Goal: Task Accomplishment & Management: Manage account settings

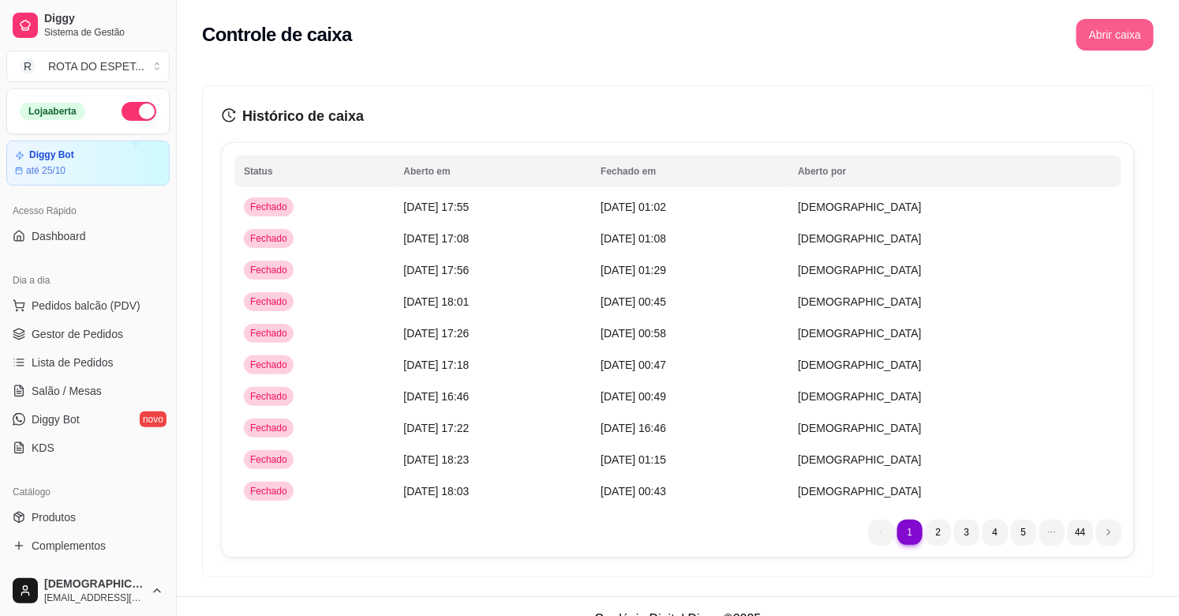
scroll to position [519, 0]
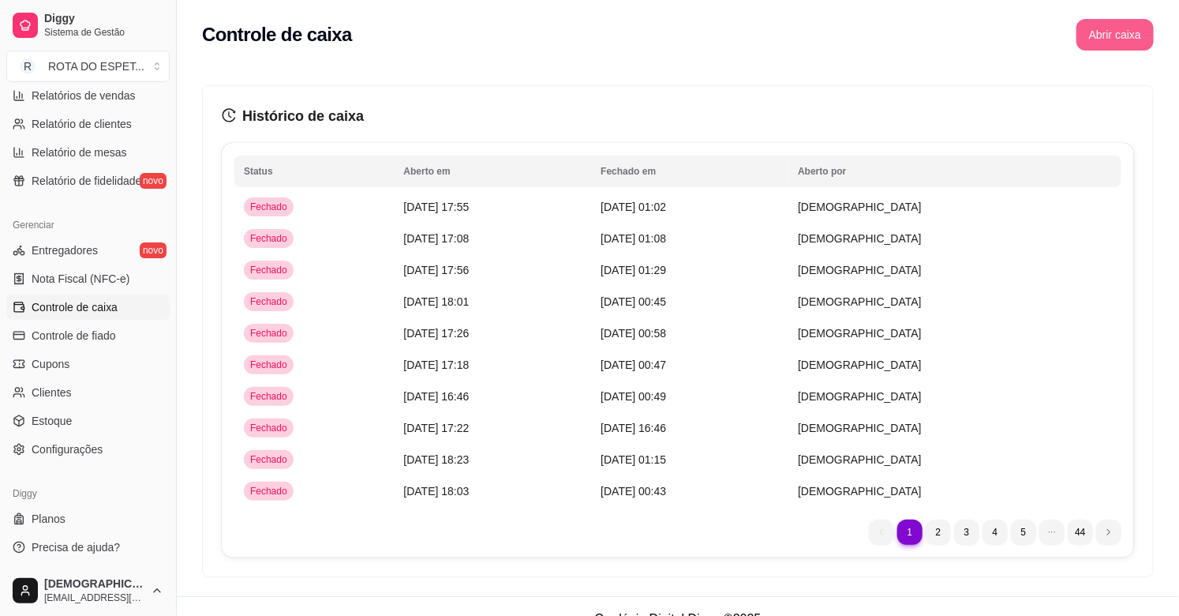
click at [1114, 35] on button "Abrir caixa" at bounding box center [1115, 35] width 77 height 32
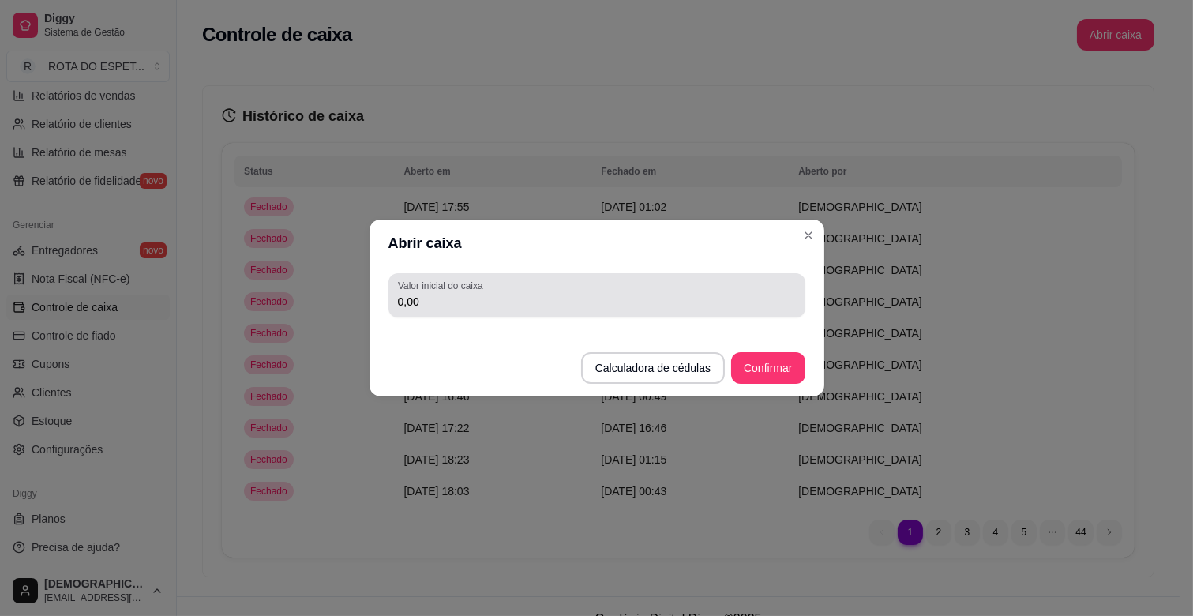
click at [503, 287] on div "0,00" at bounding box center [597, 295] width 398 height 32
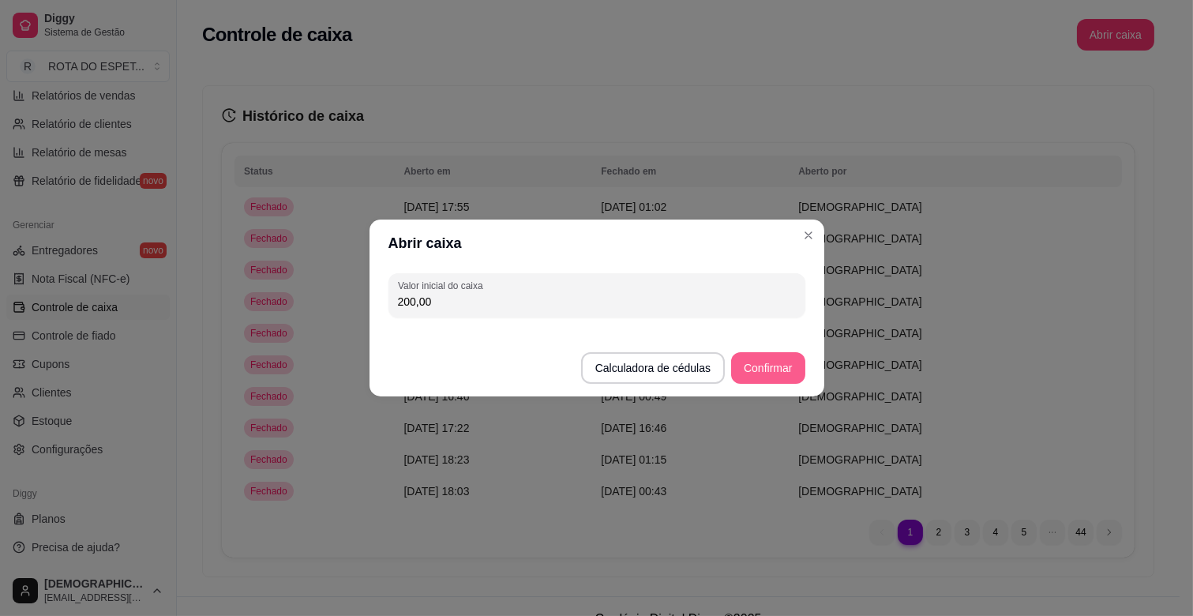
type input "200,00"
click at [759, 366] on button "Confirmar" at bounding box center [767, 368] width 73 height 32
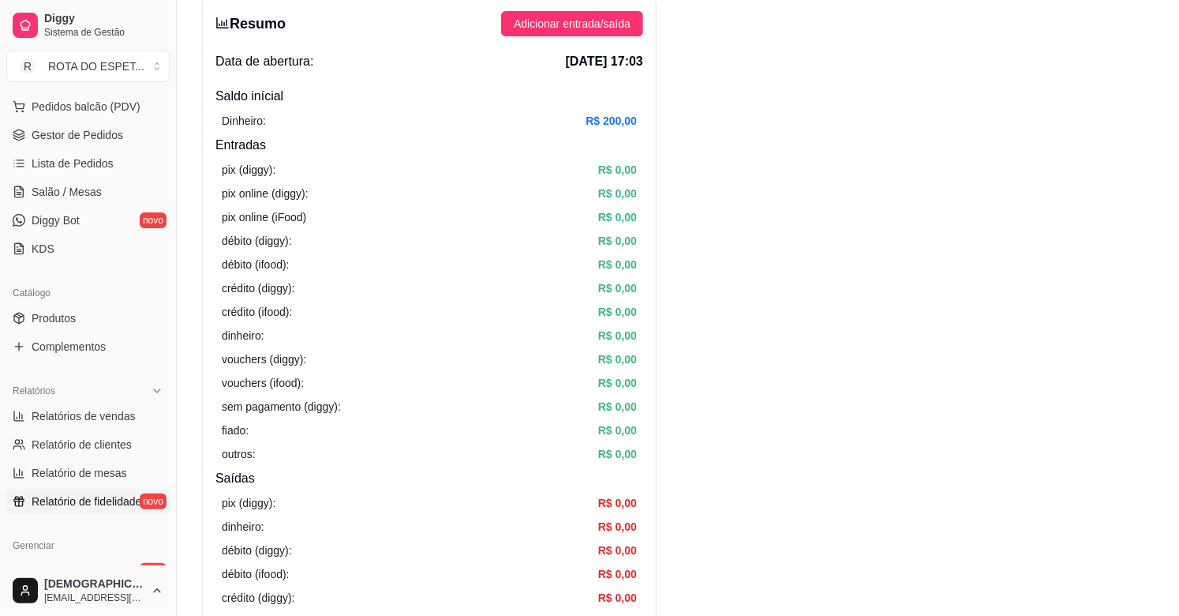
scroll to position [169, 0]
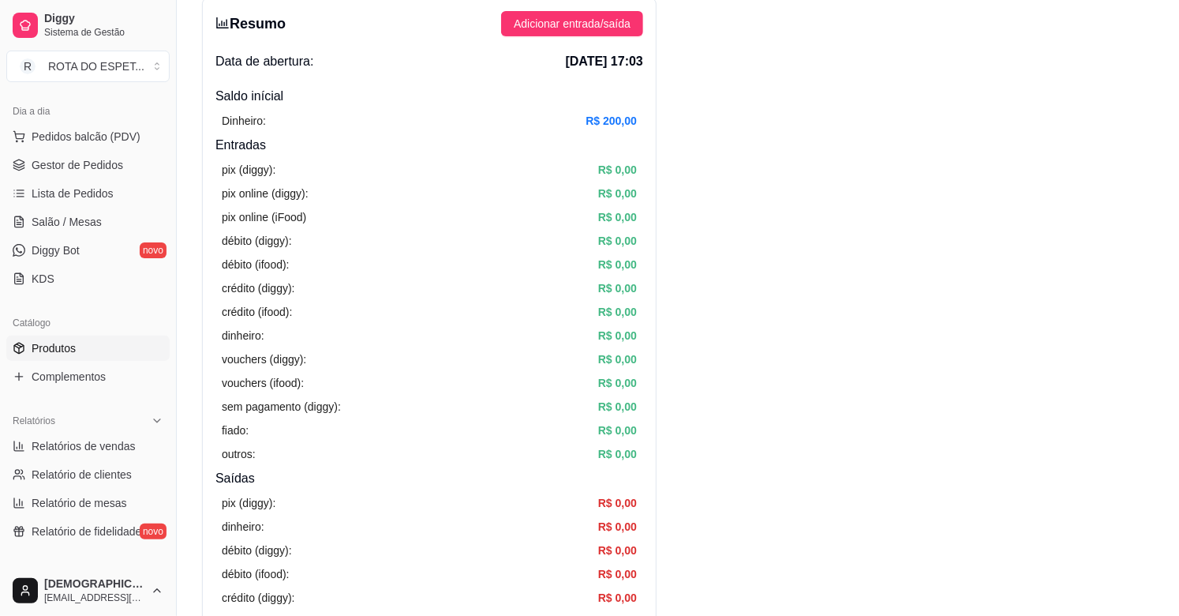
click at [77, 336] on link "Produtos" at bounding box center [87, 347] width 163 height 25
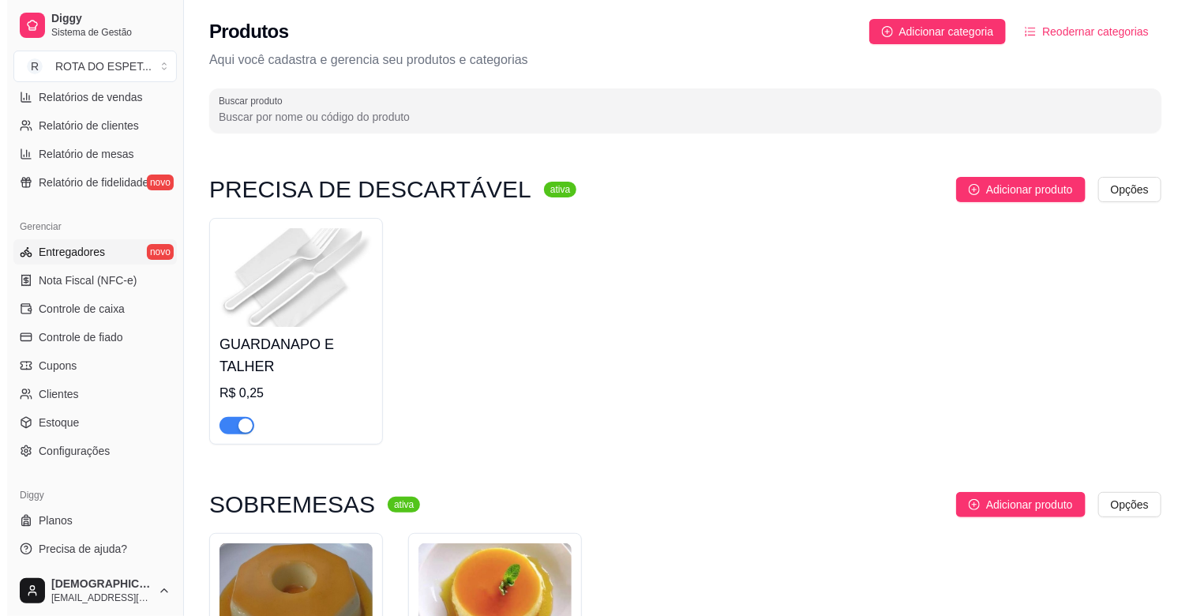
scroll to position [519, 0]
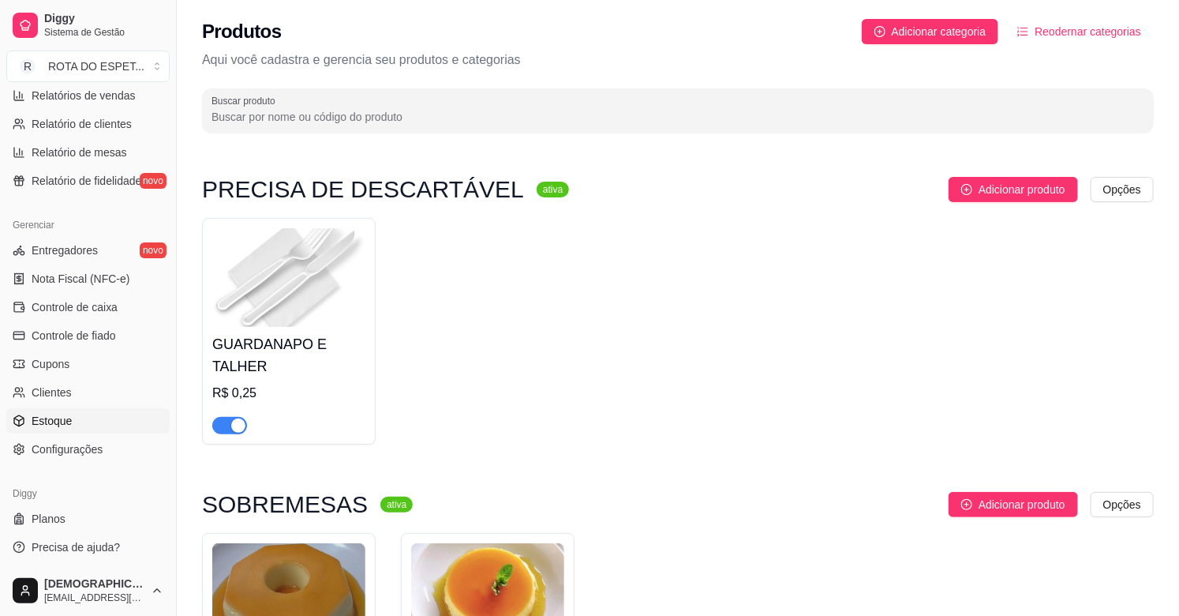
click at [77, 420] on link "Estoque" at bounding box center [87, 420] width 163 height 25
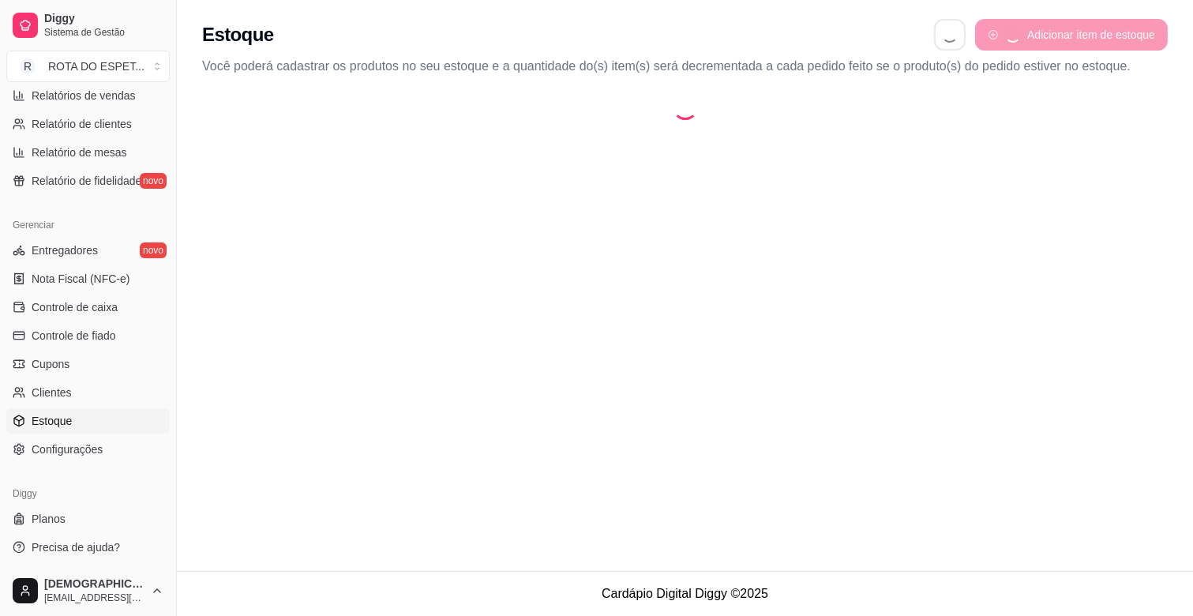
select select "QUANTITY_ORDER"
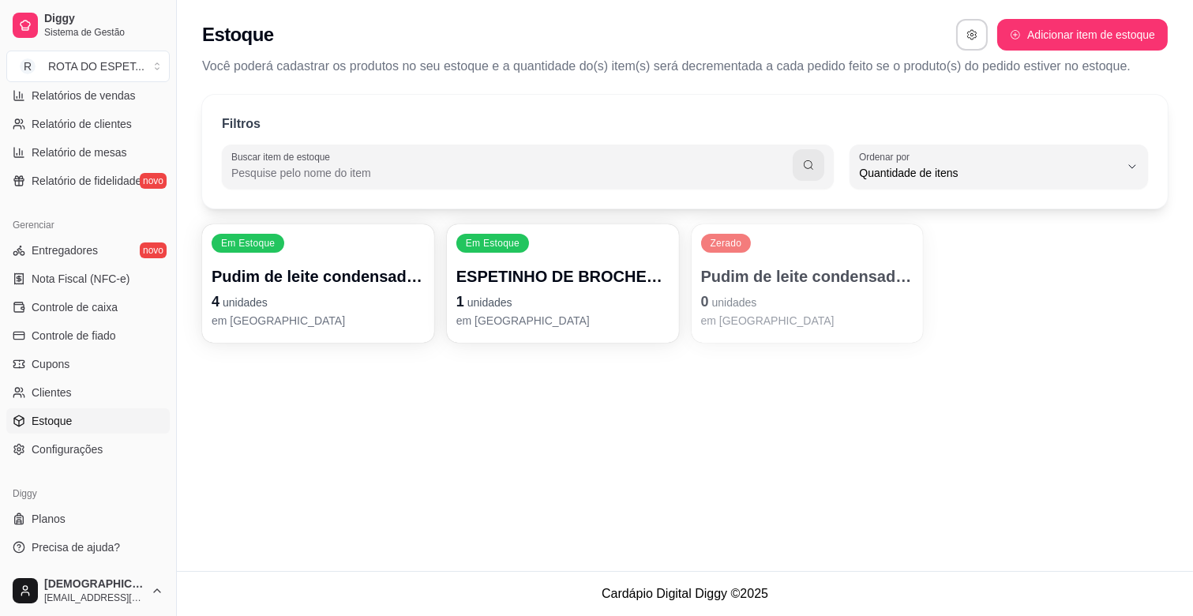
scroll to position [14, 0]
click at [790, 295] on p "0 unidades" at bounding box center [807, 300] width 207 height 21
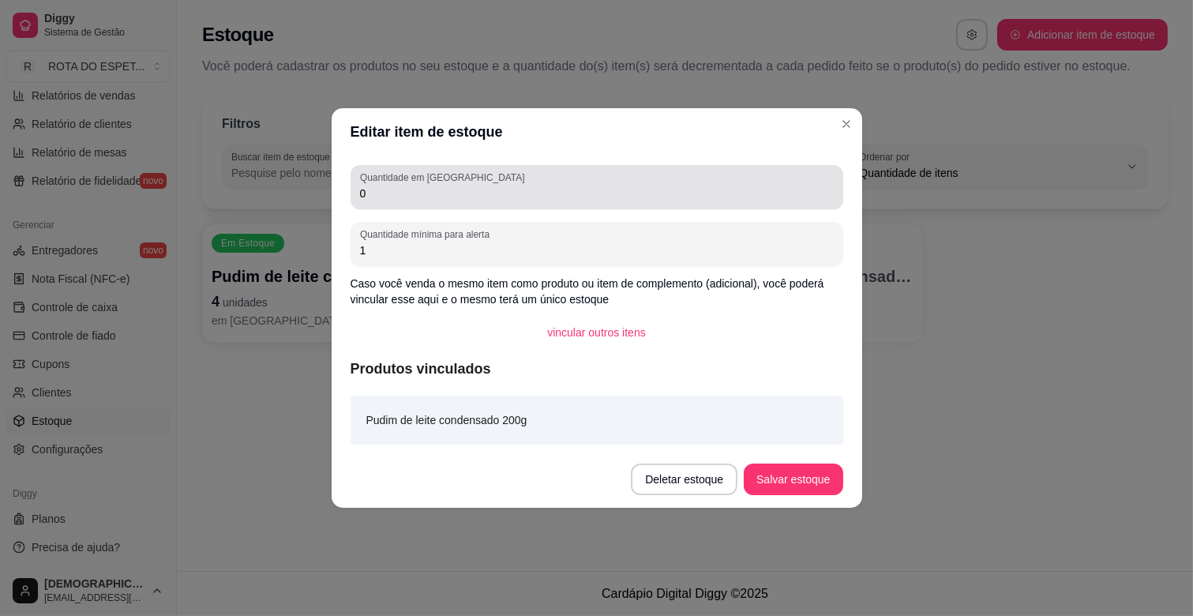
click at [392, 198] on input "0" at bounding box center [597, 194] width 474 height 16
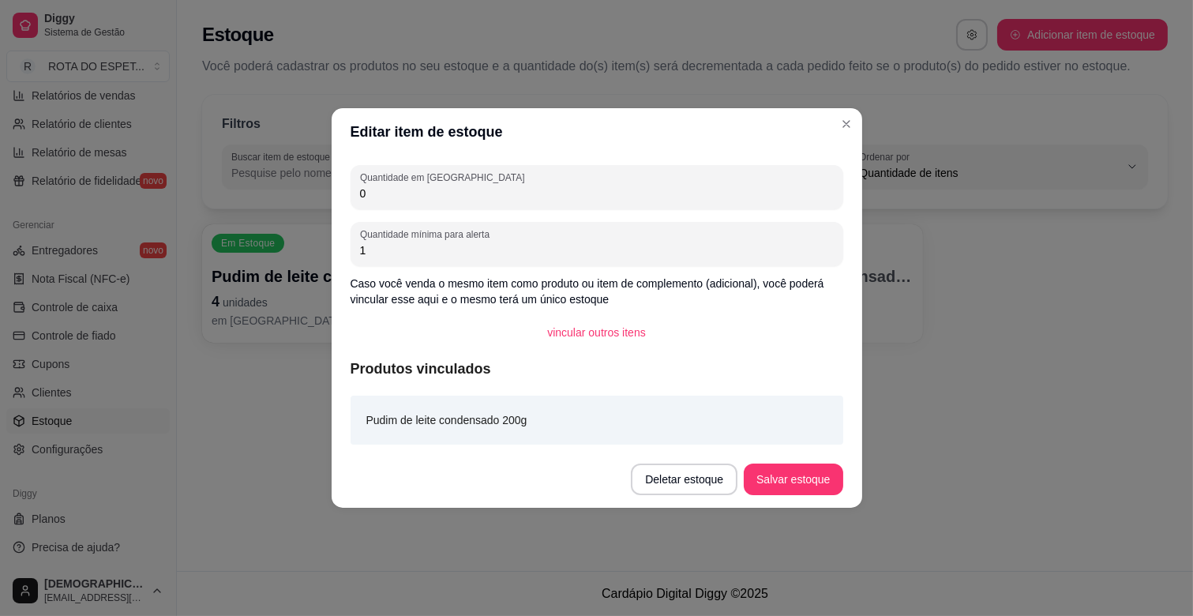
click at [392, 198] on input "0" at bounding box center [597, 194] width 474 height 16
type input "4"
click at [780, 470] on button "Salvar estoque" at bounding box center [793, 479] width 99 height 32
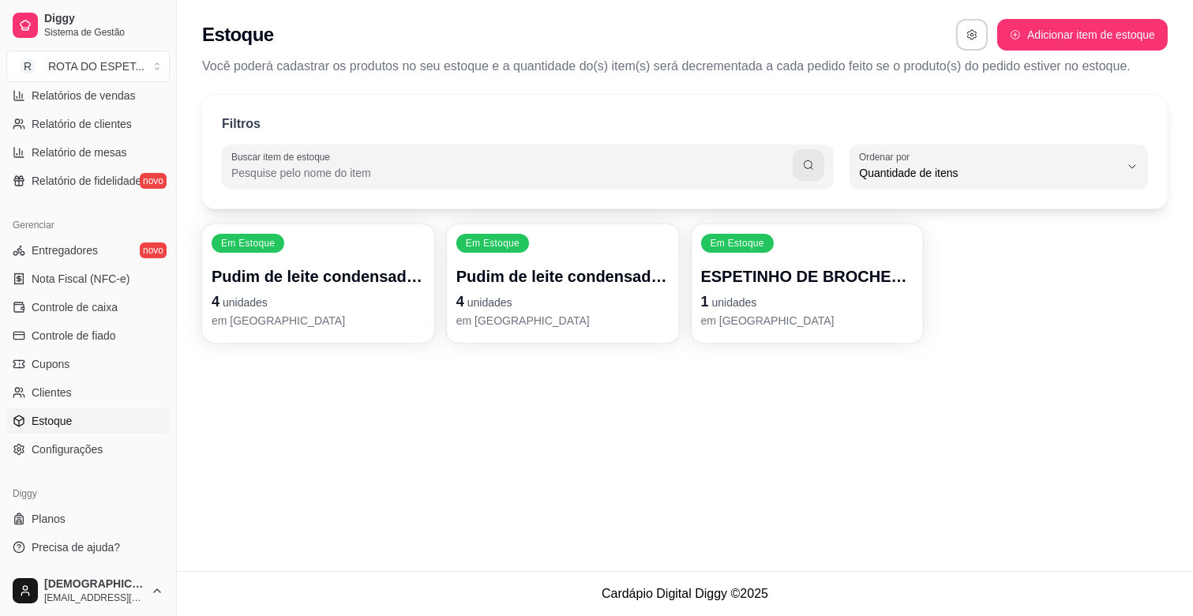
click at [388, 287] on div "Pudim de leite condensado 300g 4 unidades em [GEOGRAPHIC_DATA]" at bounding box center [318, 296] width 213 height 63
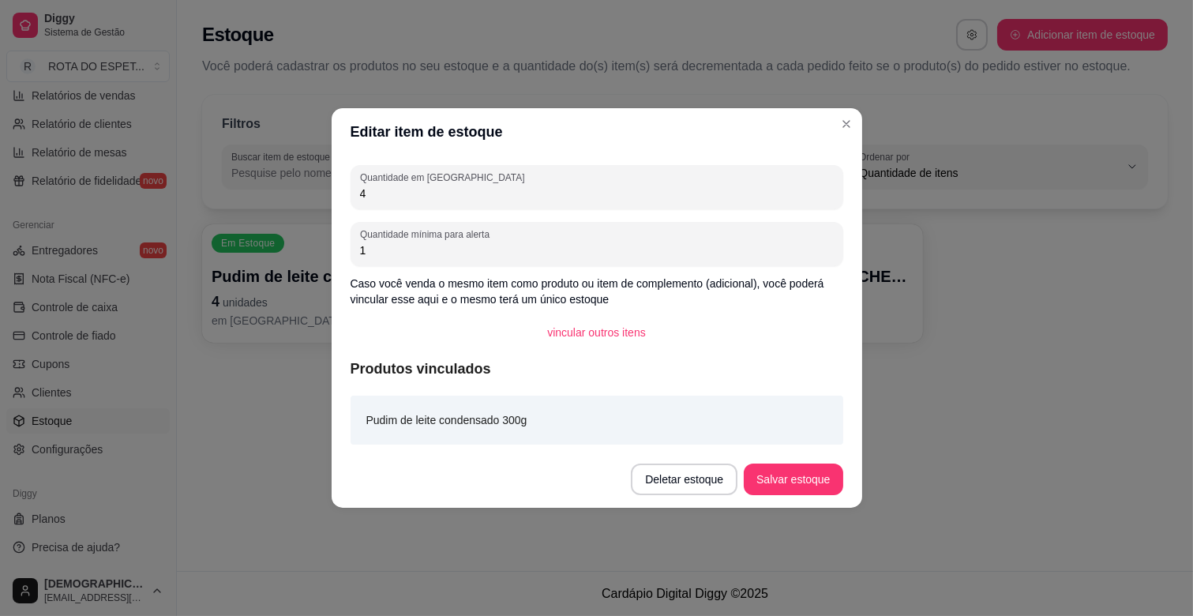
click at [515, 211] on div "Quantidade em estoque 4 Quantidade mínima para alerta 1 Caso você venda o mesmo…" at bounding box center [597, 303] width 530 height 295
click at [508, 190] on input "4" at bounding box center [597, 194] width 474 height 16
type input "7"
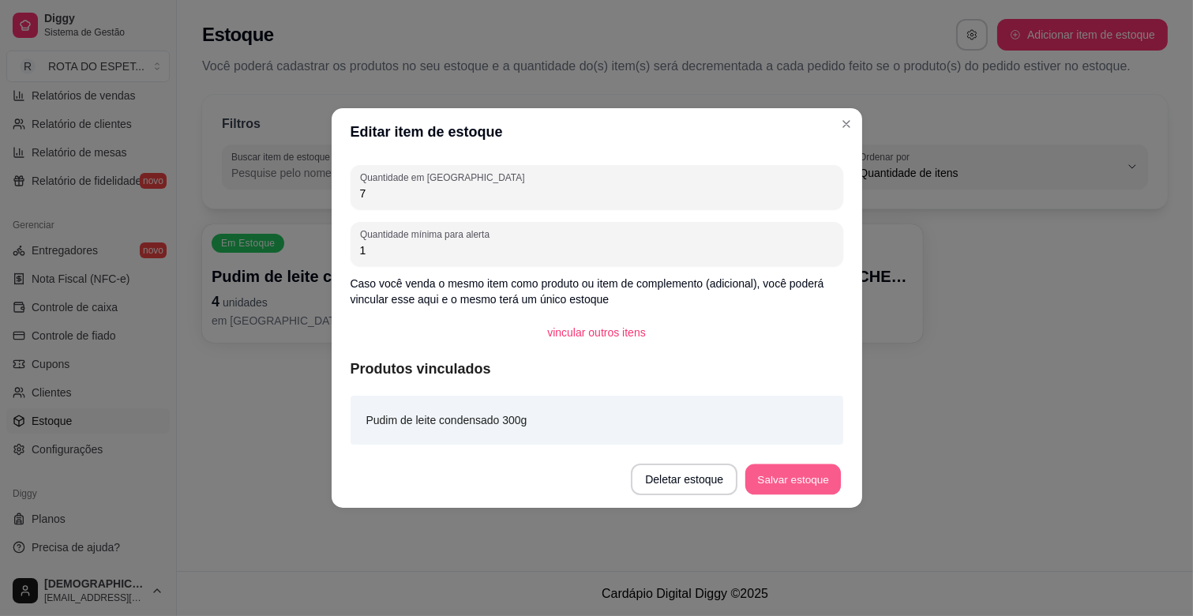
click at [776, 485] on button "Salvar estoque" at bounding box center [793, 479] width 96 height 31
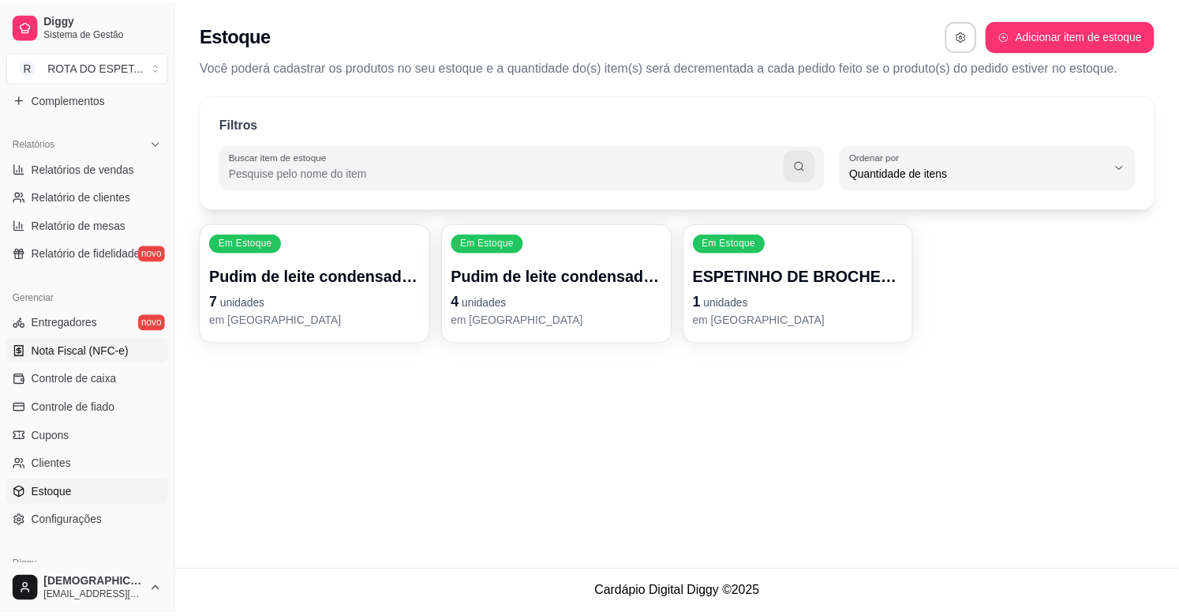
scroll to position [344, 0]
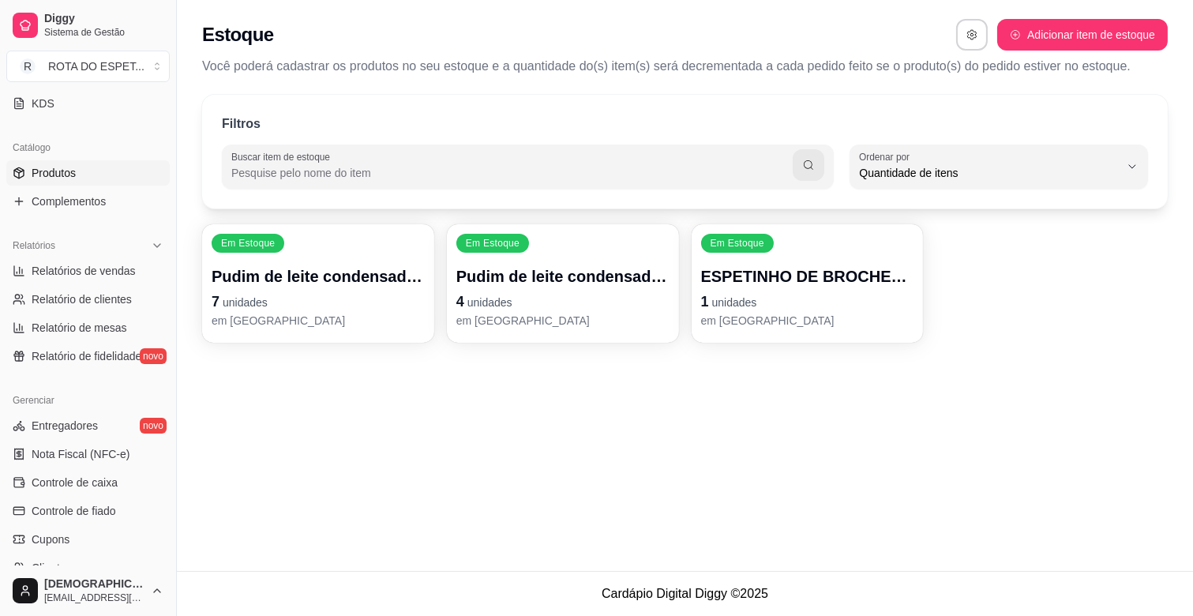
click at [77, 178] on link "Produtos" at bounding box center [87, 172] width 163 height 25
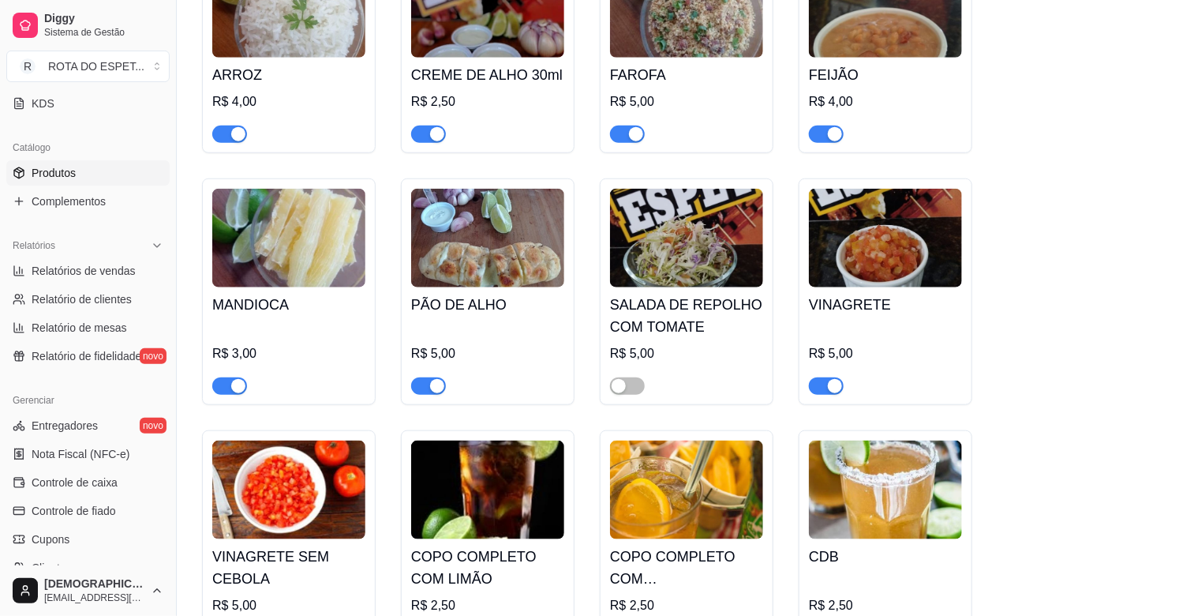
scroll to position [3333, 0]
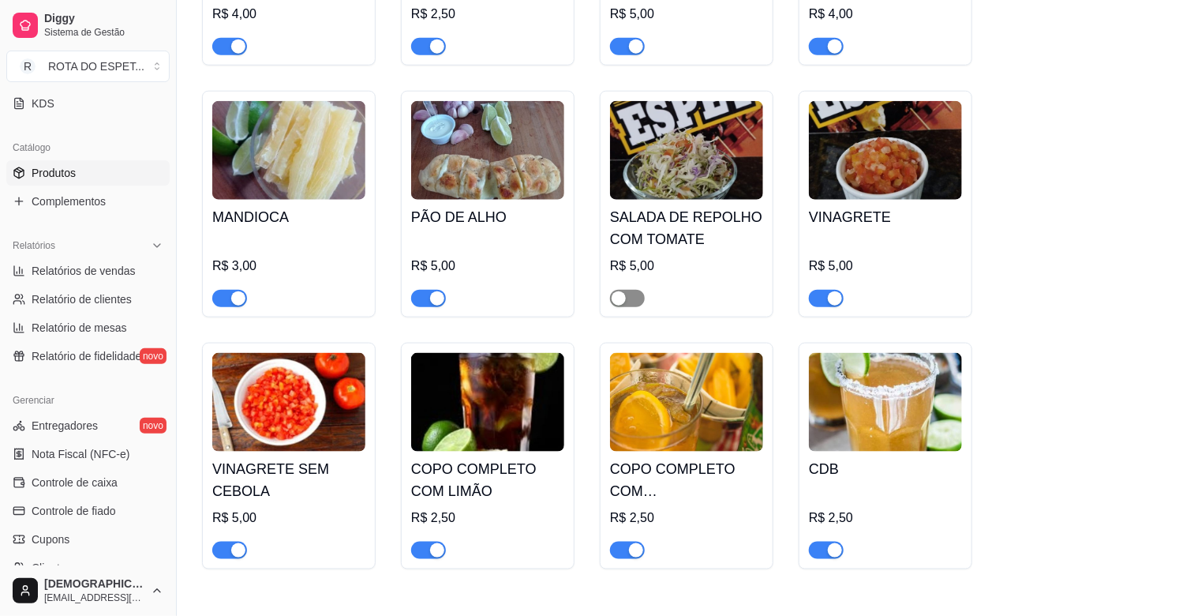
click at [630, 290] on span "button" at bounding box center [627, 298] width 35 height 17
click at [98, 195] on span "Complementos" at bounding box center [69, 201] width 74 height 16
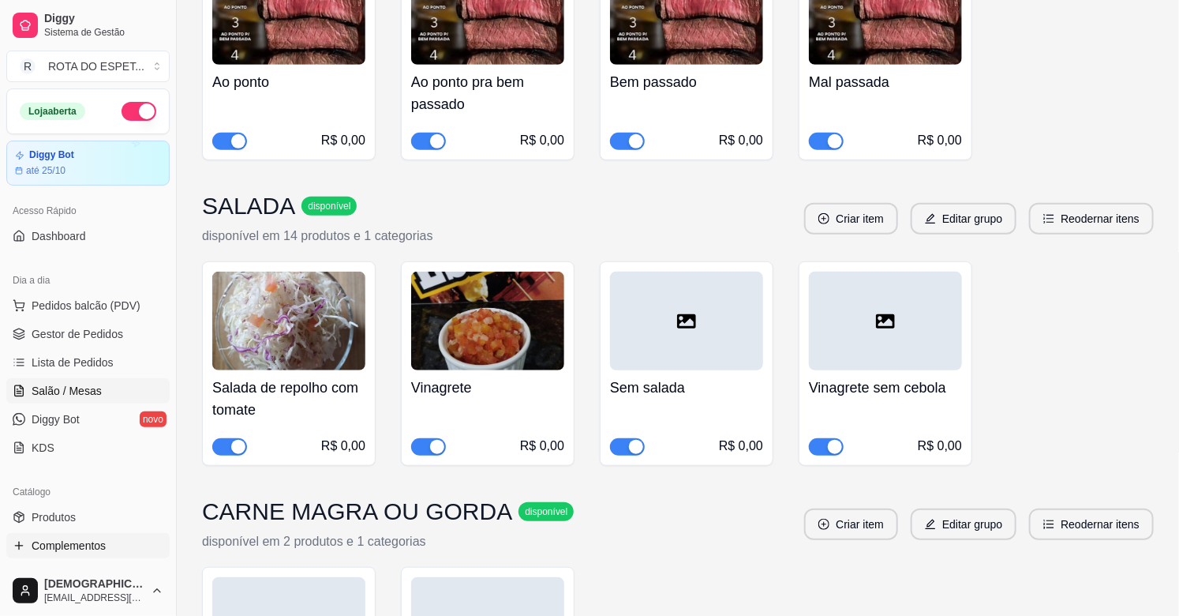
click at [88, 383] on span "Salão / Mesas" at bounding box center [67, 391] width 70 height 16
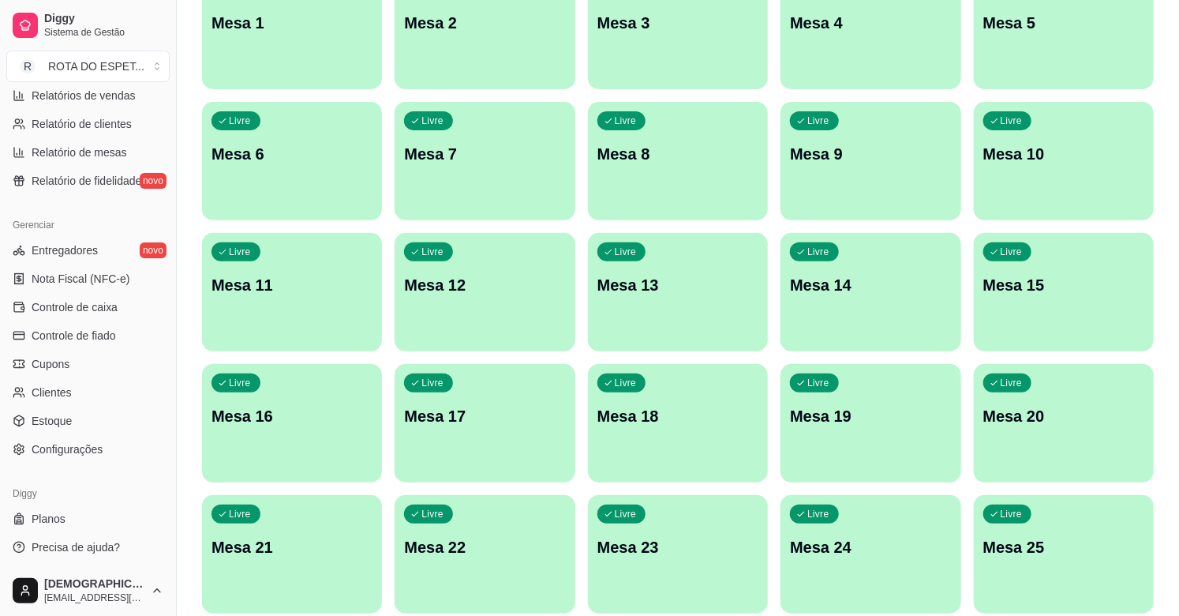
scroll to position [263, 0]
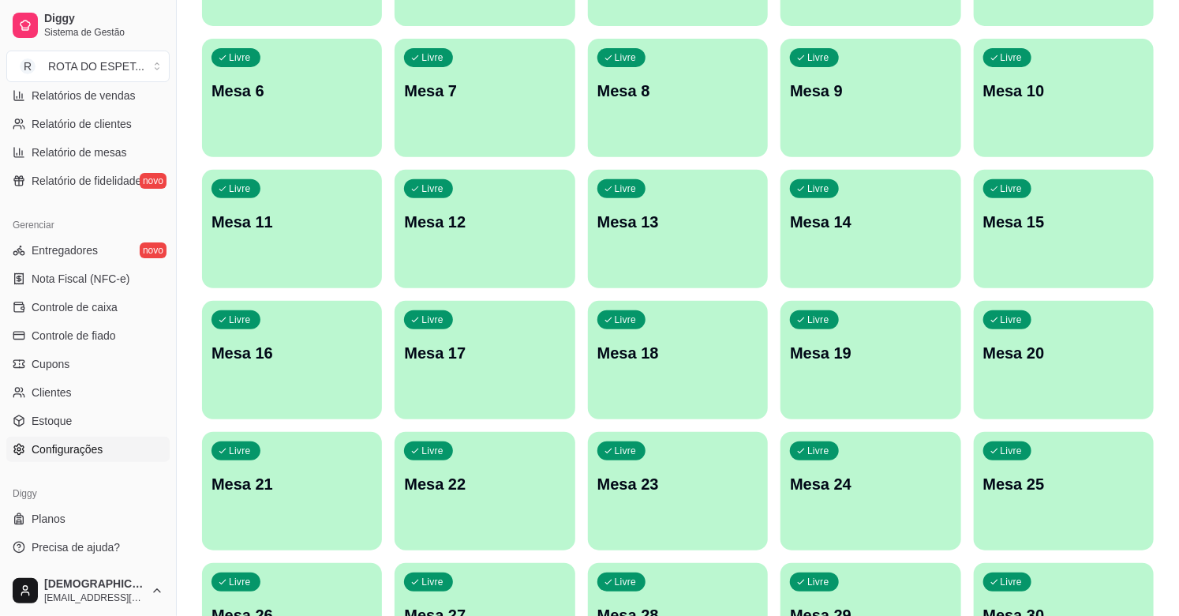
click at [71, 447] on span "Configurações" at bounding box center [67, 449] width 71 height 16
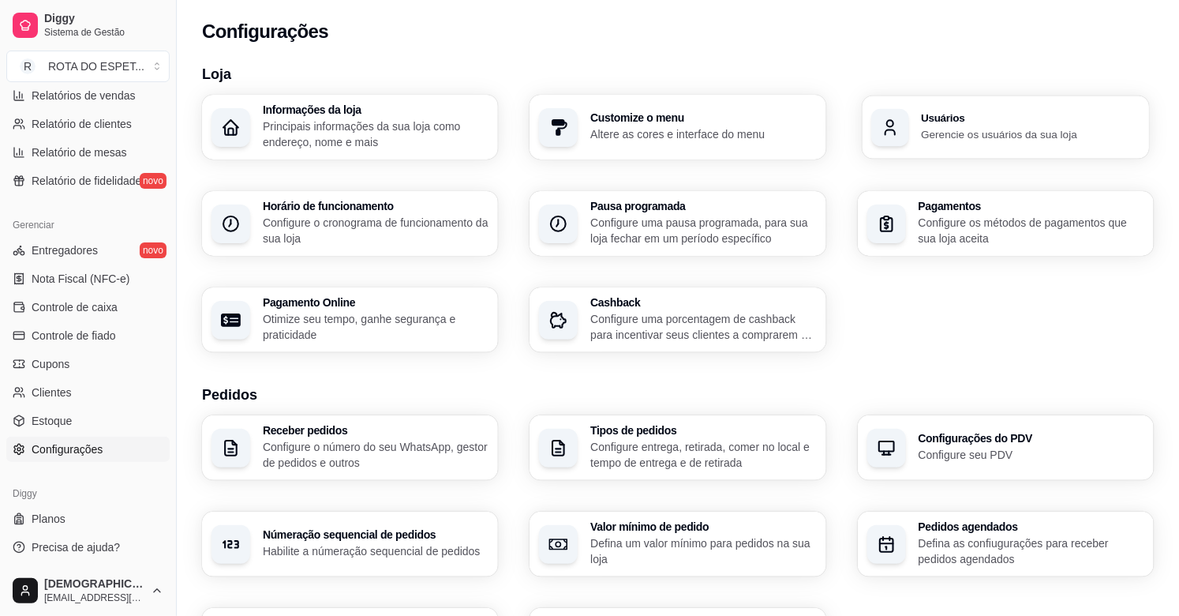
click at [980, 117] on h3 "Usuários" at bounding box center [1030, 118] width 219 height 11
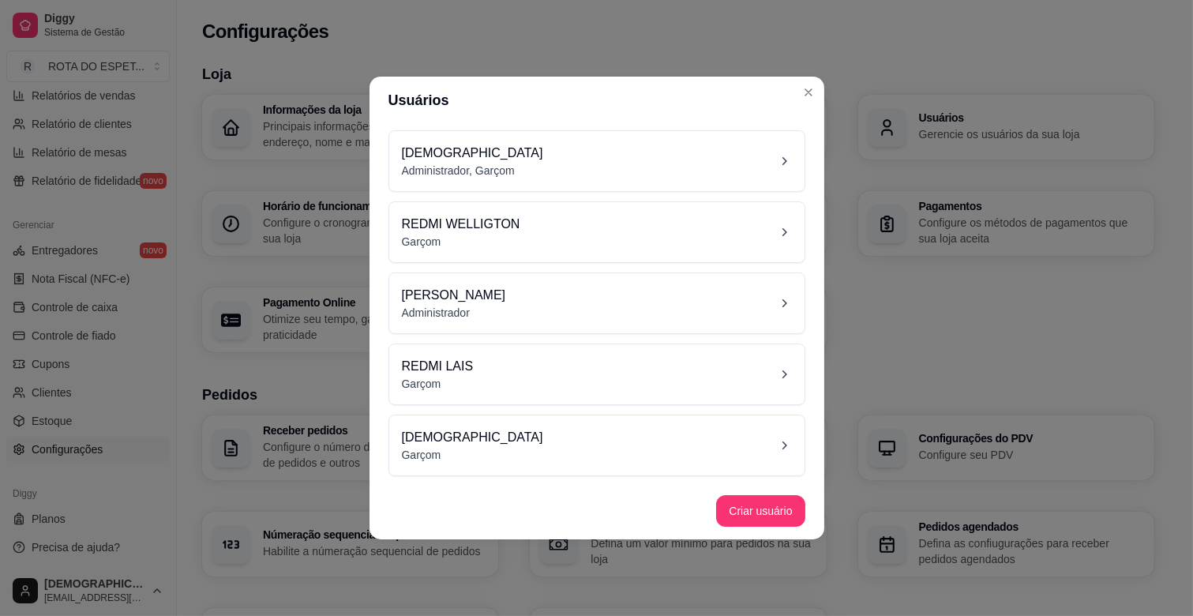
click at [542, 362] on div "REDMI LAIS Garçom" at bounding box center [597, 374] width 390 height 35
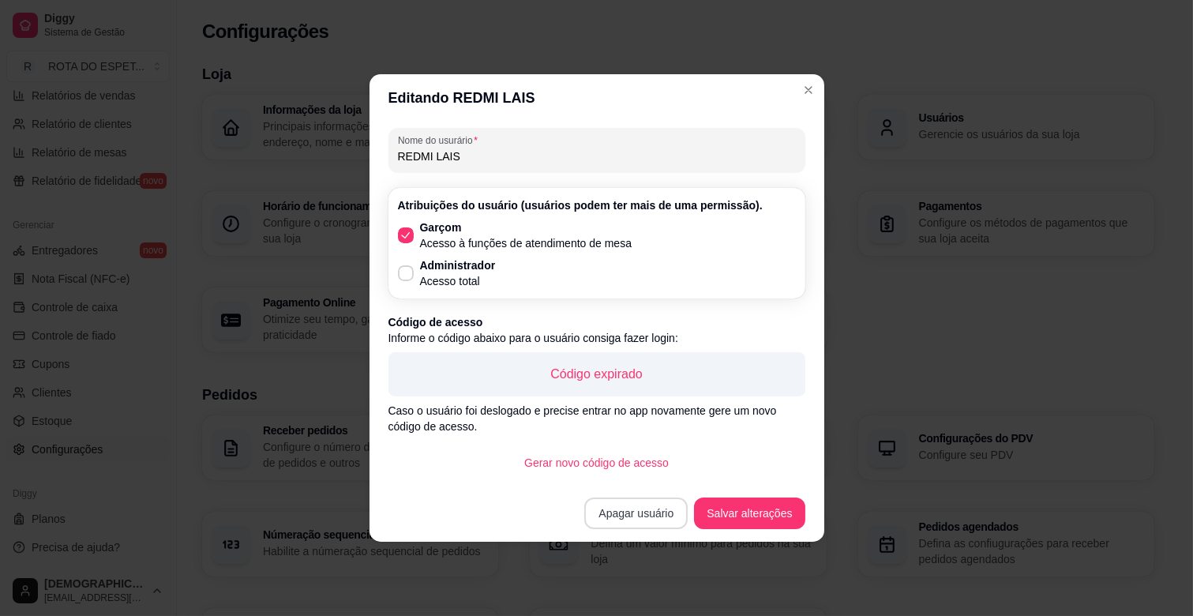
click at [638, 507] on button "Apagar usuário" at bounding box center [635, 513] width 103 height 32
click at [650, 456] on button "Confirmar" at bounding box center [645, 468] width 56 height 24
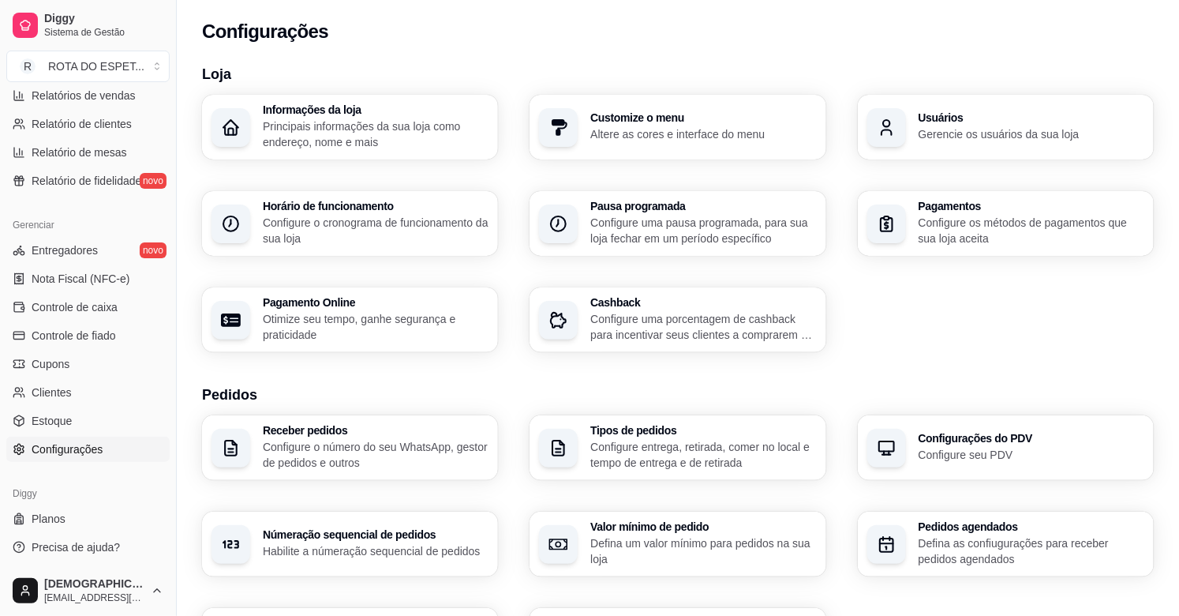
click at [936, 148] on div "Usuários Gerencie os usuários da sua loja" at bounding box center [1006, 127] width 296 height 65
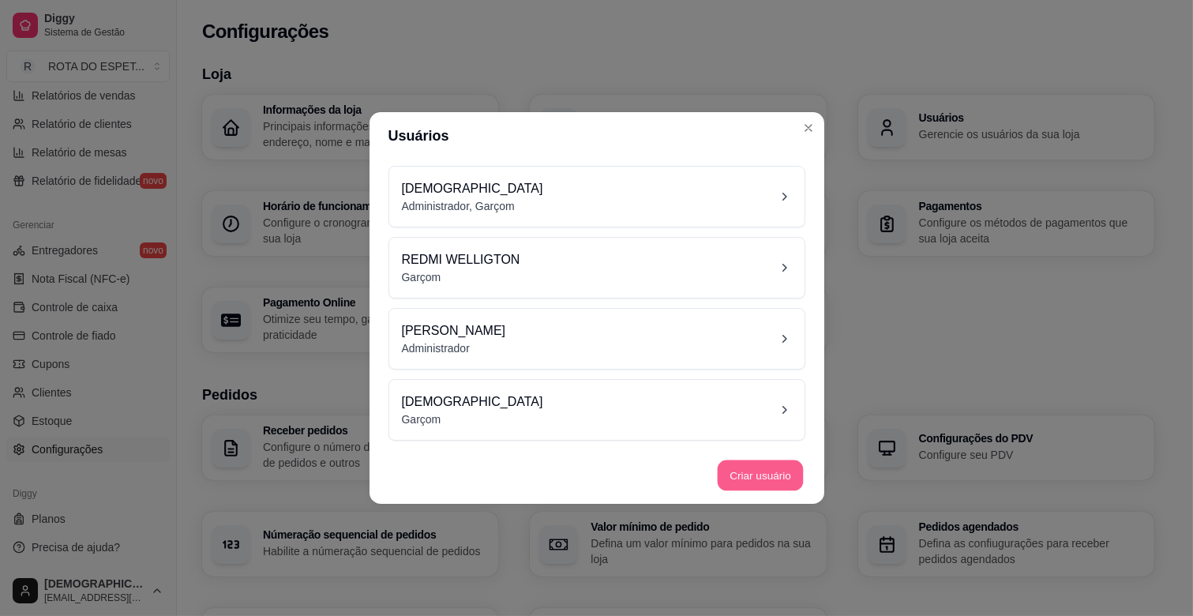
click at [772, 474] on button "Criar usuário" at bounding box center [761, 475] width 86 height 31
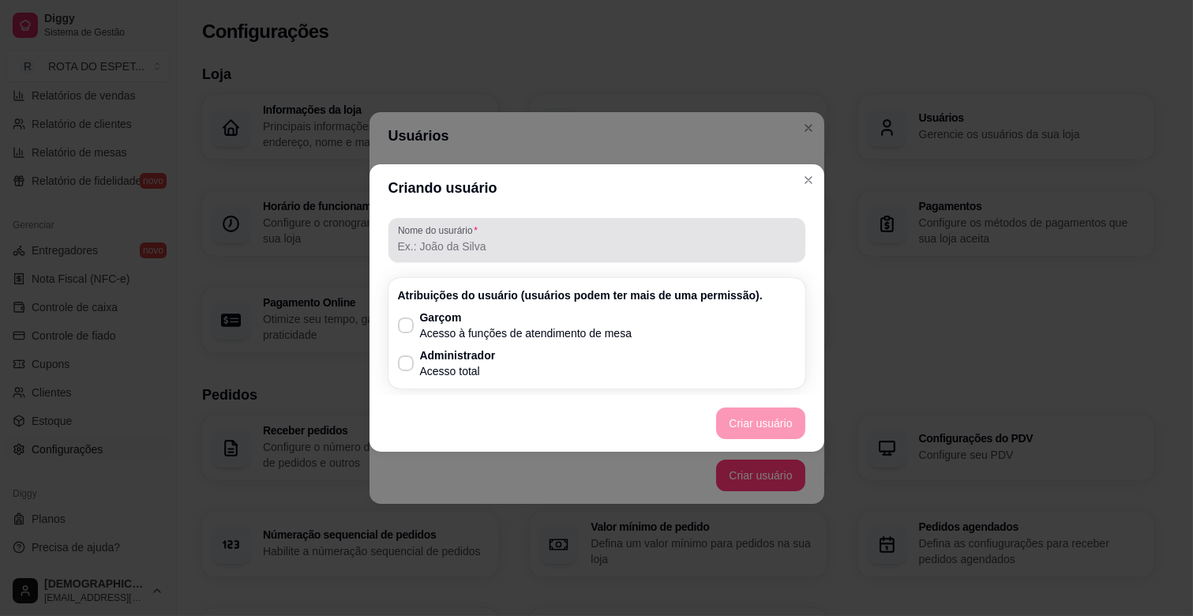
click at [455, 226] on label "Nome do usurário" at bounding box center [440, 229] width 85 height 13
click at [455, 238] on input "Nome do usurário" at bounding box center [597, 246] width 398 height 16
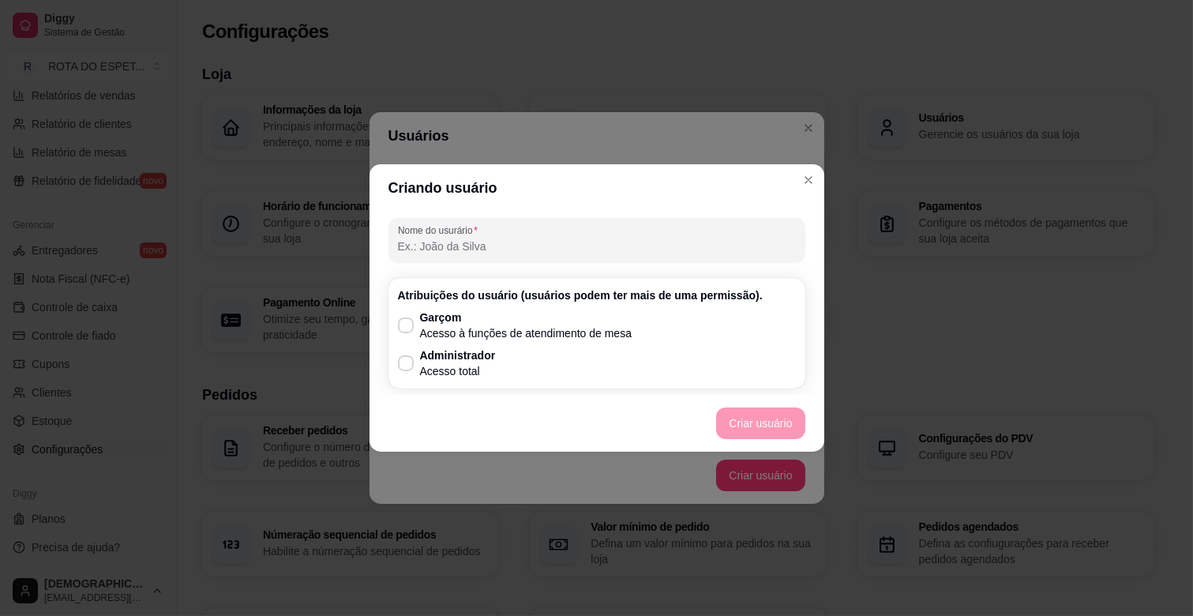
click at [504, 245] on input "Nome do usurário" at bounding box center [597, 246] width 398 height 16
type input "READMI GRAZI"
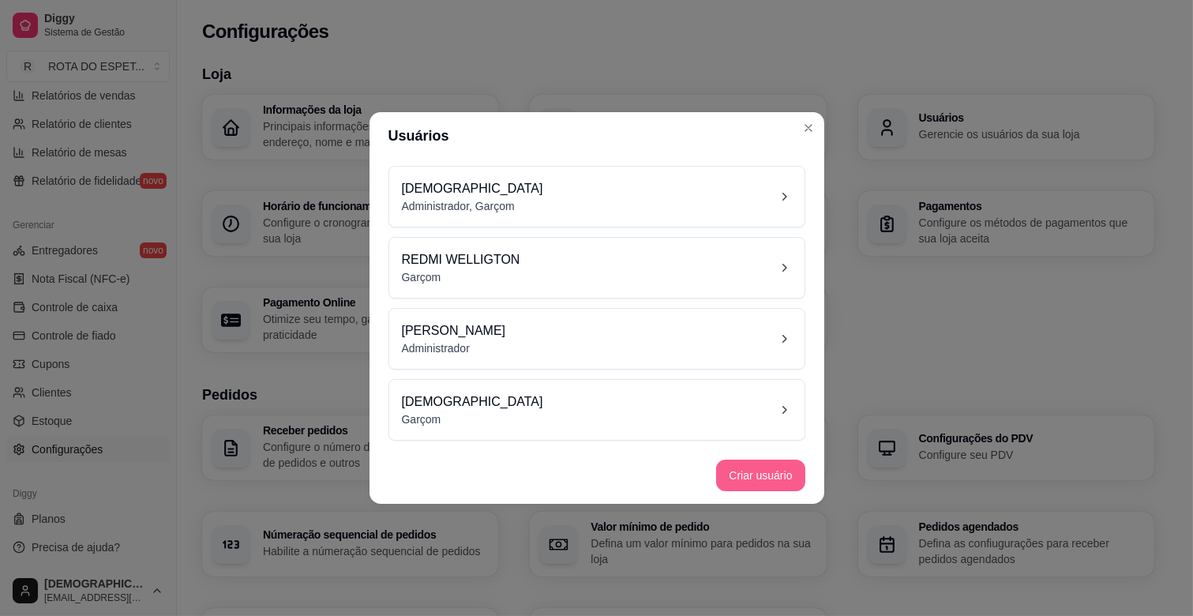
click at [780, 463] on button "Criar usuário" at bounding box center [760, 475] width 88 height 32
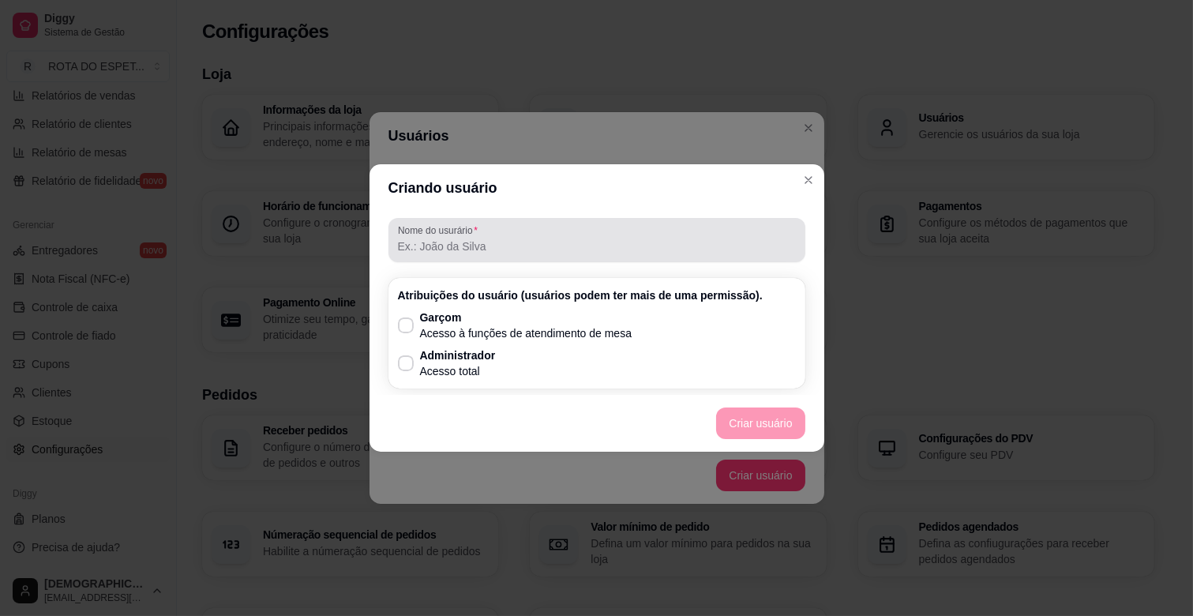
click at [508, 240] on input "Nome do usurário" at bounding box center [597, 246] width 398 height 16
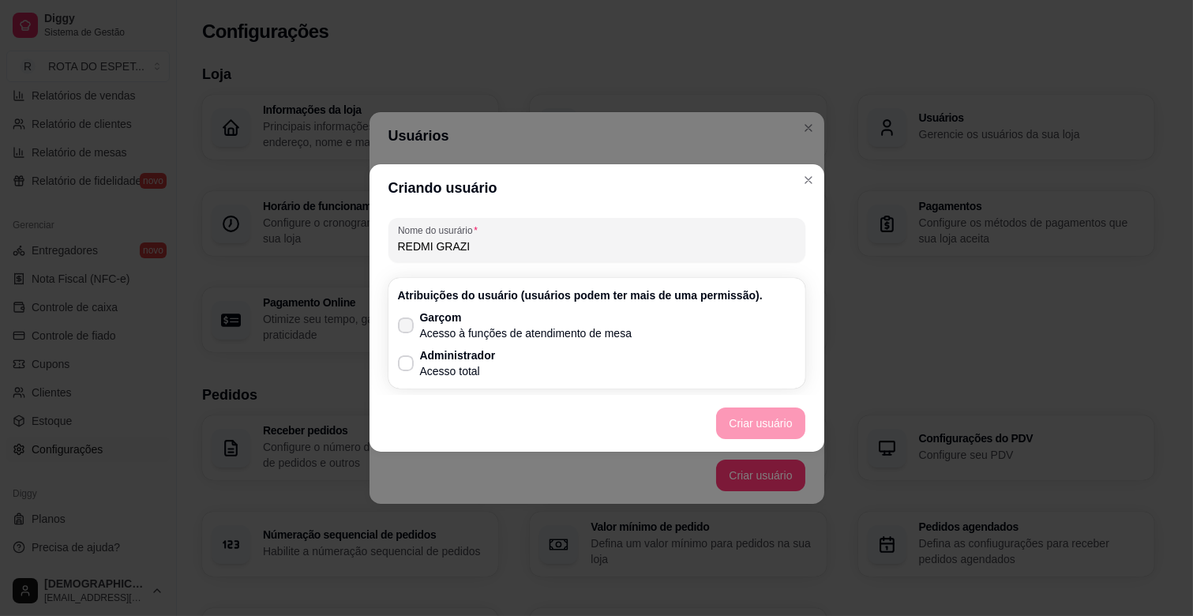
type input "REDMI GRAZI"
click at [437, 319] on p "Garçom" at bounding box center [526, 317] width 212 height 16
click at [407, 328] on input "Garçom Acesso à funções de atendimento de mesa" at bounding box center [402, 333] width 10 height 10
checkbox input "true"
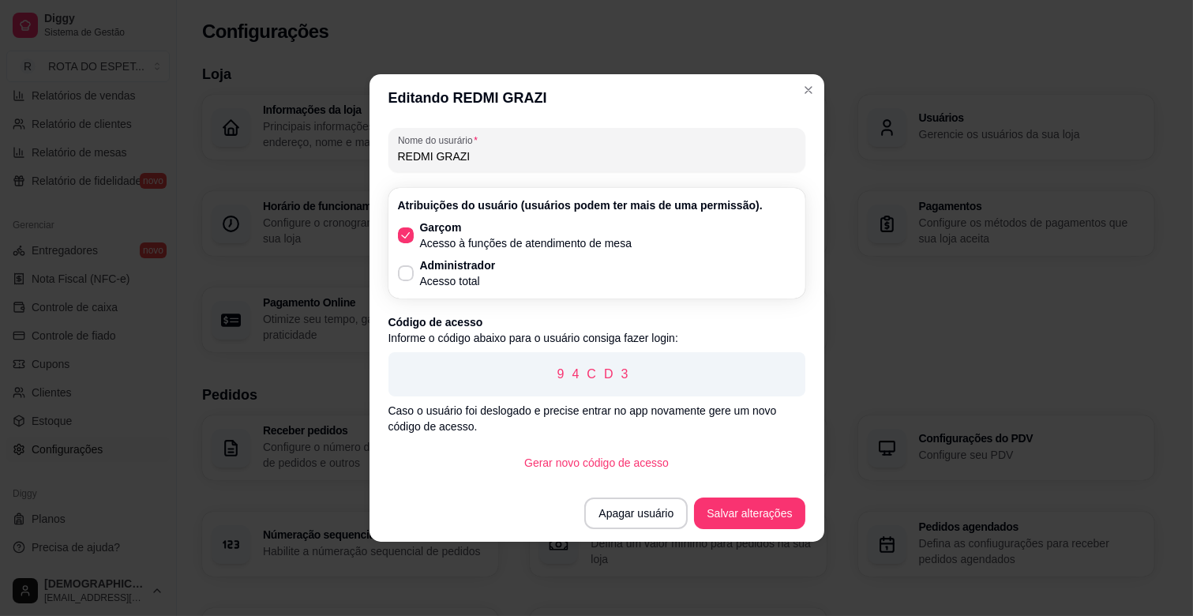
click at [748, 527] on button "Salvar alterações" at bounding box center [749, 513] width 111 height 32
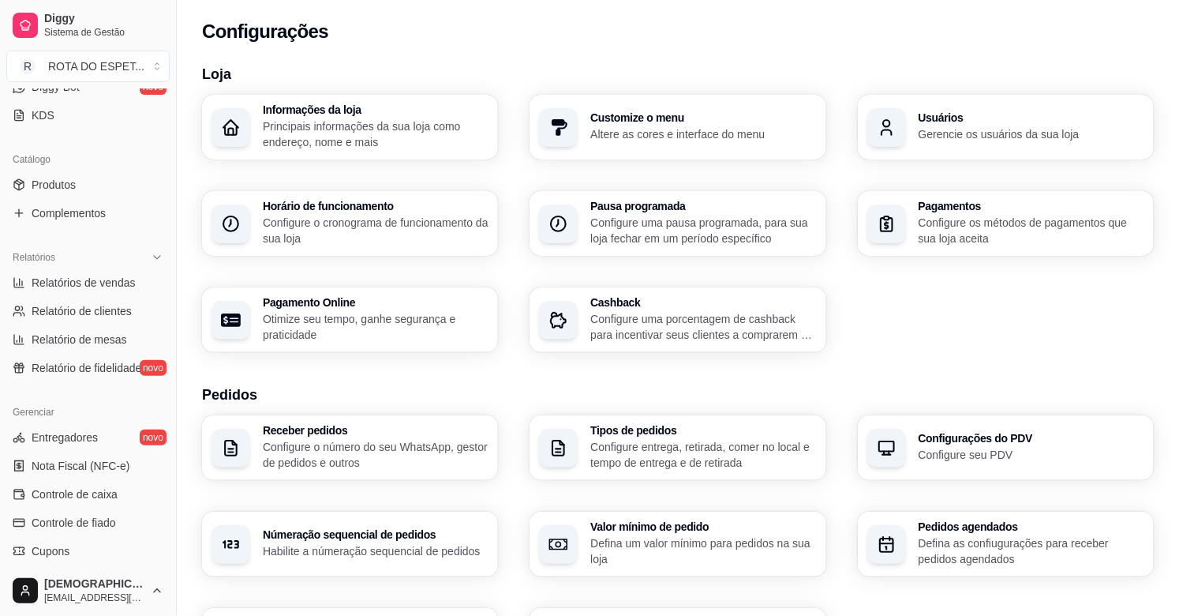
scroll to position [169, 0]
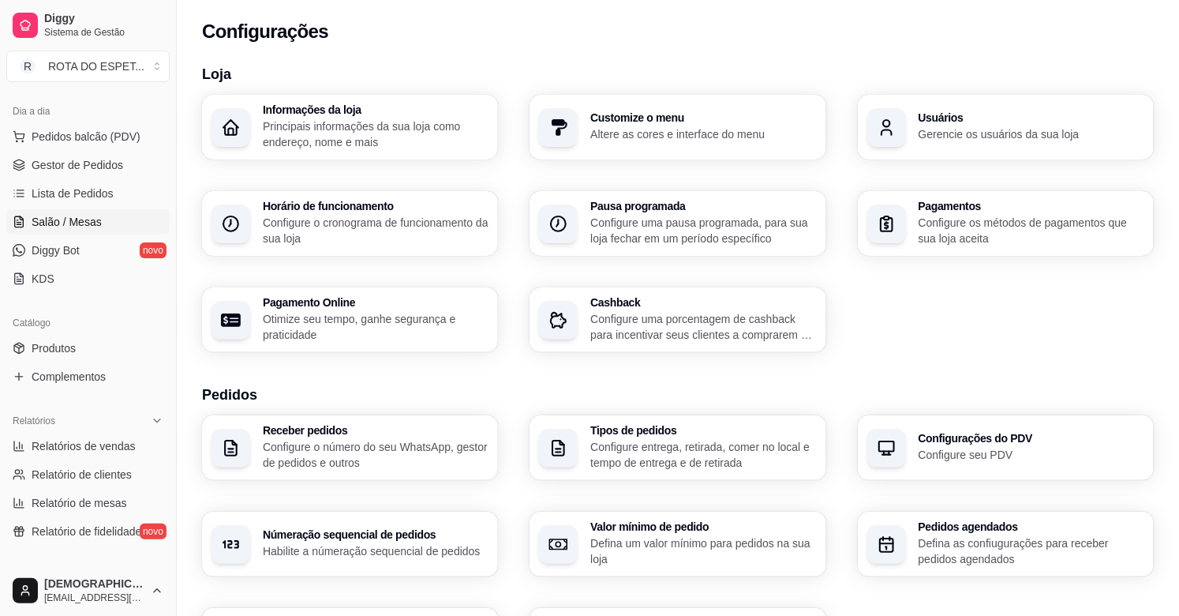
click at [85, 219] on span "Salão / Mesas" at bounding box center [67, 222] width 70 height 16
